Goal: Task Accomplishment & Management: Use online tool/utility

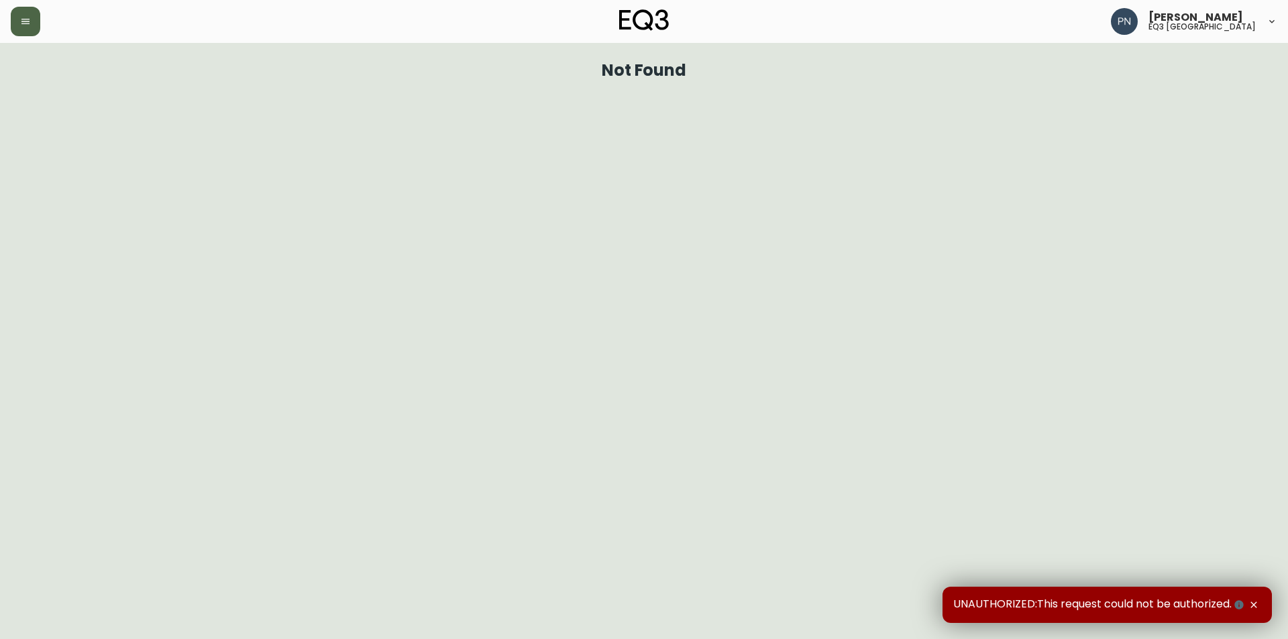
drag, startPoint x: 13, startPoint y: 17, endPoint x: 19, endPoint y: 30, distance: 14.1
click at [13, 17] on button "button" at bounding box center [26, 22] width 30 height 30
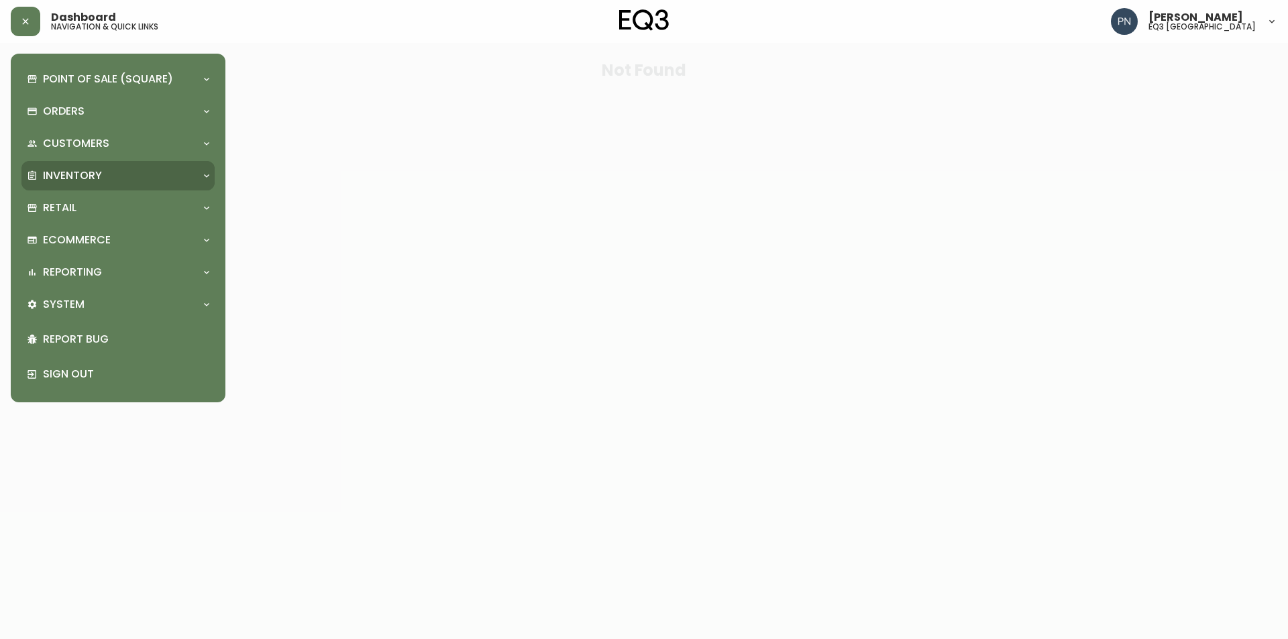
click at [142, 170] on div "Inventory" at bounding box center [111, 175] width 169 height 15
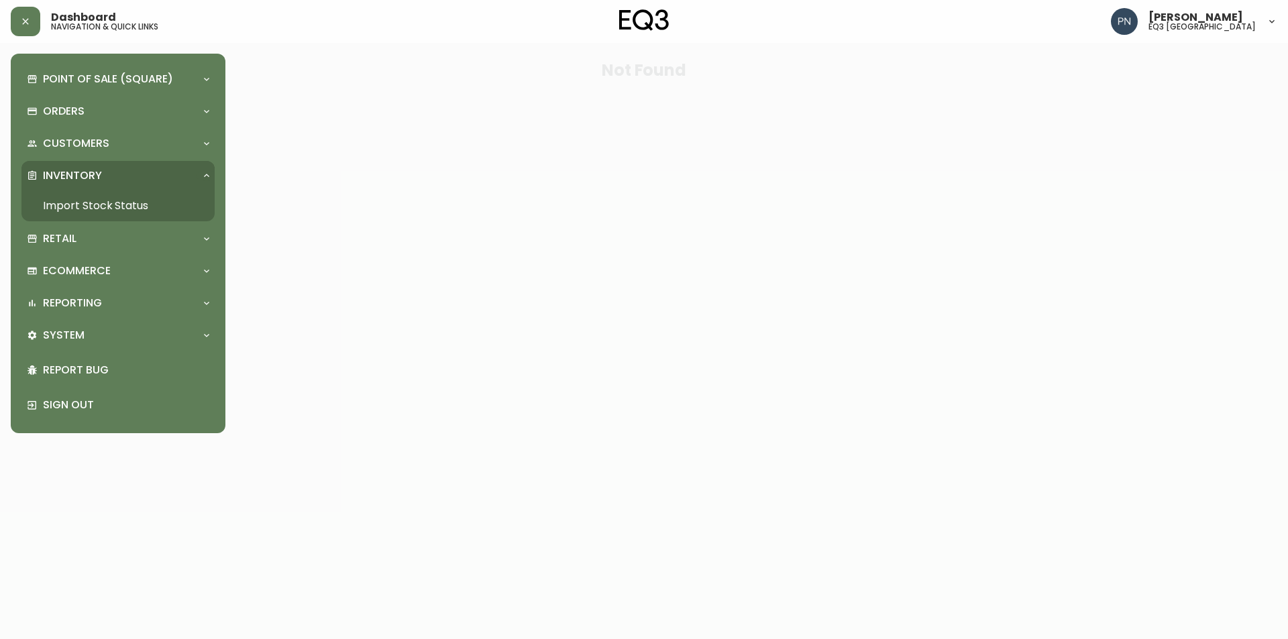
click at [138, 207] on link "Import Stock Status" at bounding box center [117, 206] width 193 height 31
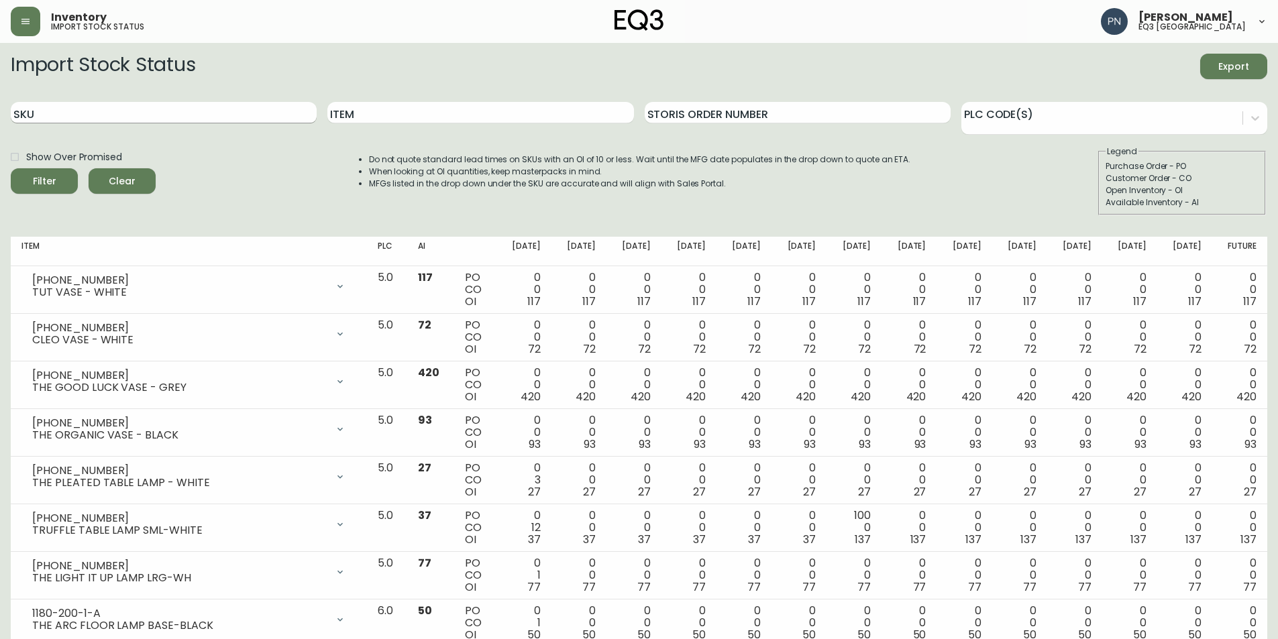
click at [113, 119] on input "SKU" at bounding box center [164, 112] width 306 height 21
paste input "[PHONE_NUMBER]"
type input "[PHONE_NUMBER]"
click at [11, 168] on button "Filter" at bounding box center [44, 180] width 67 height 25
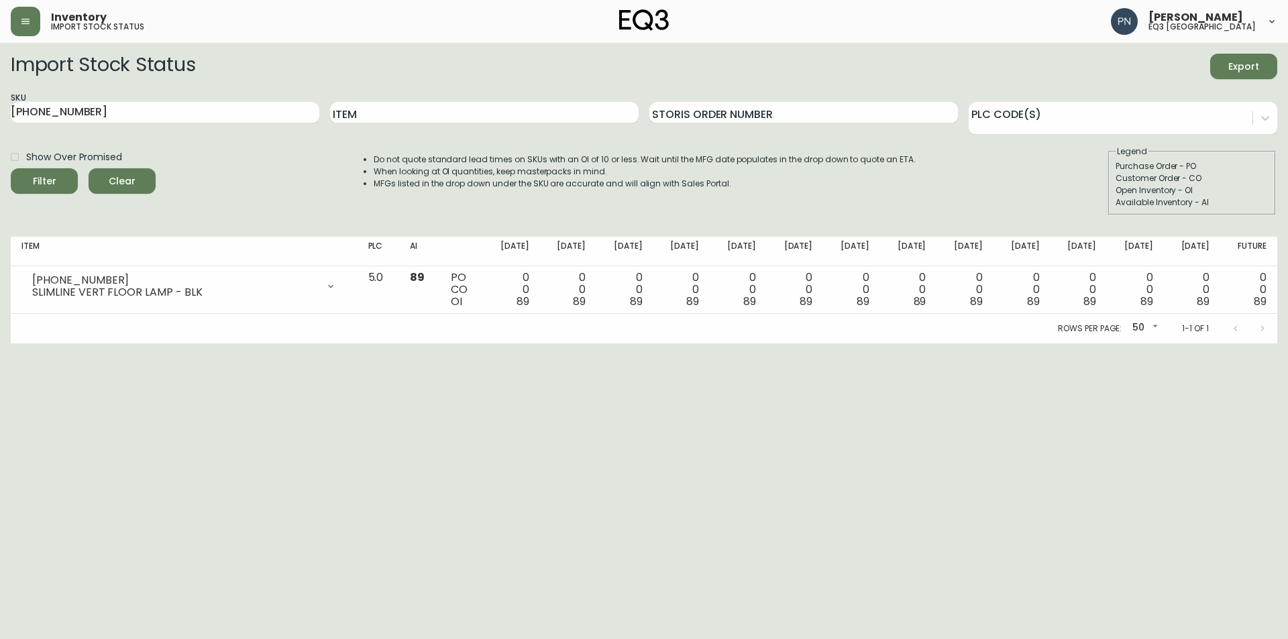
click at [71, 344] on html "Inventory import stock status [PERSON_NAME] eq3 [GEOGRAPHIC_DATA] Import Stock …" at bounding box center [644, 172] width 1288 height 344
click at [623, 344] on html "Inventory import stock status [PERSON_NAME] eq3 [GEOGRAPHIC_DATA] Import Stock …" at bounding box center [644, 172] width 1288 height 344
click at [878, 344] on html "Inventory import stock status [PERSON_NAME] eq3 [GEOGRAPHIC_DATA] Import Stock …" at bounding box center [644, 172] width 1288 height 344
